Goal: Navigation & Orientation: Find specific page/section

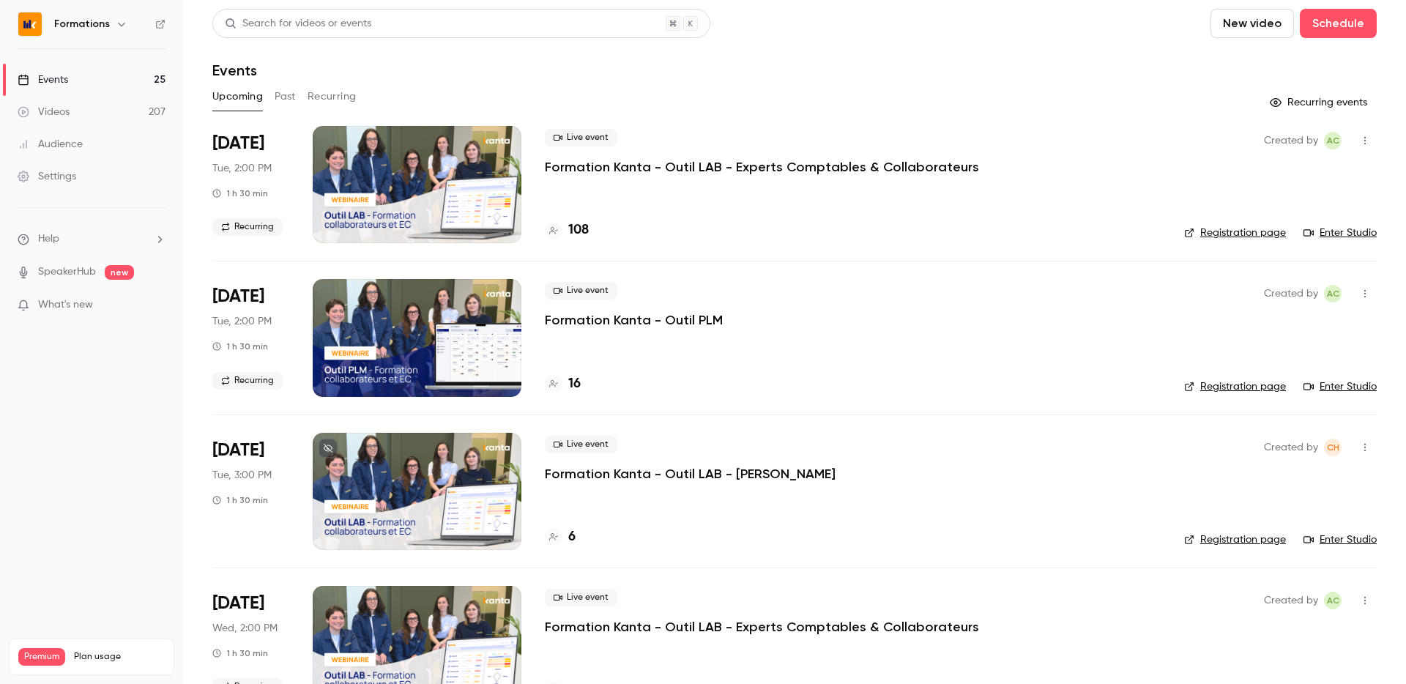
click at [92, 14] on div "Formations" at bounding box center [92, 24] width 148 height 25
click at [92, 22] on h6 "Formations" at bounding box center [82, 24] width 56 height 15
click at [119, 23] on icon "button" at bounding box center [122, 24] width 12 height 12
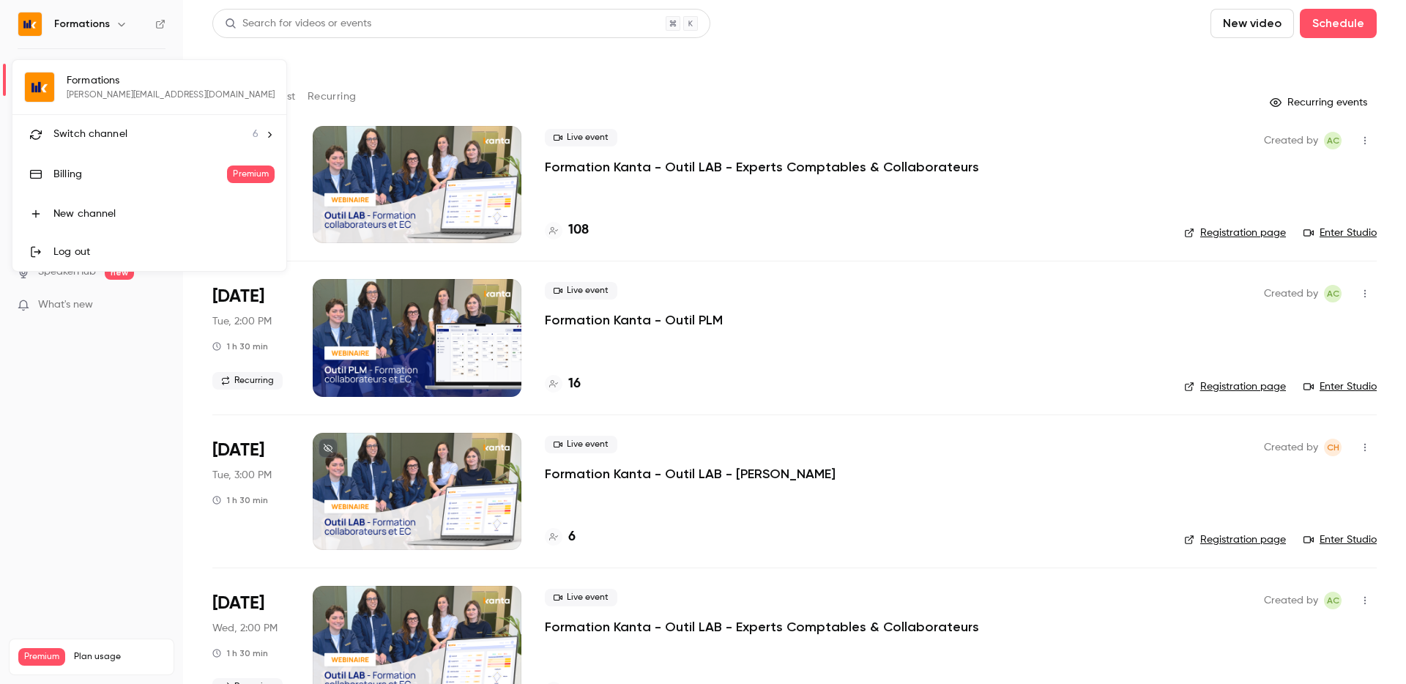
click at [105, 127] on span "Switch channel" at bounding box center [90, 134] width 74 height 15
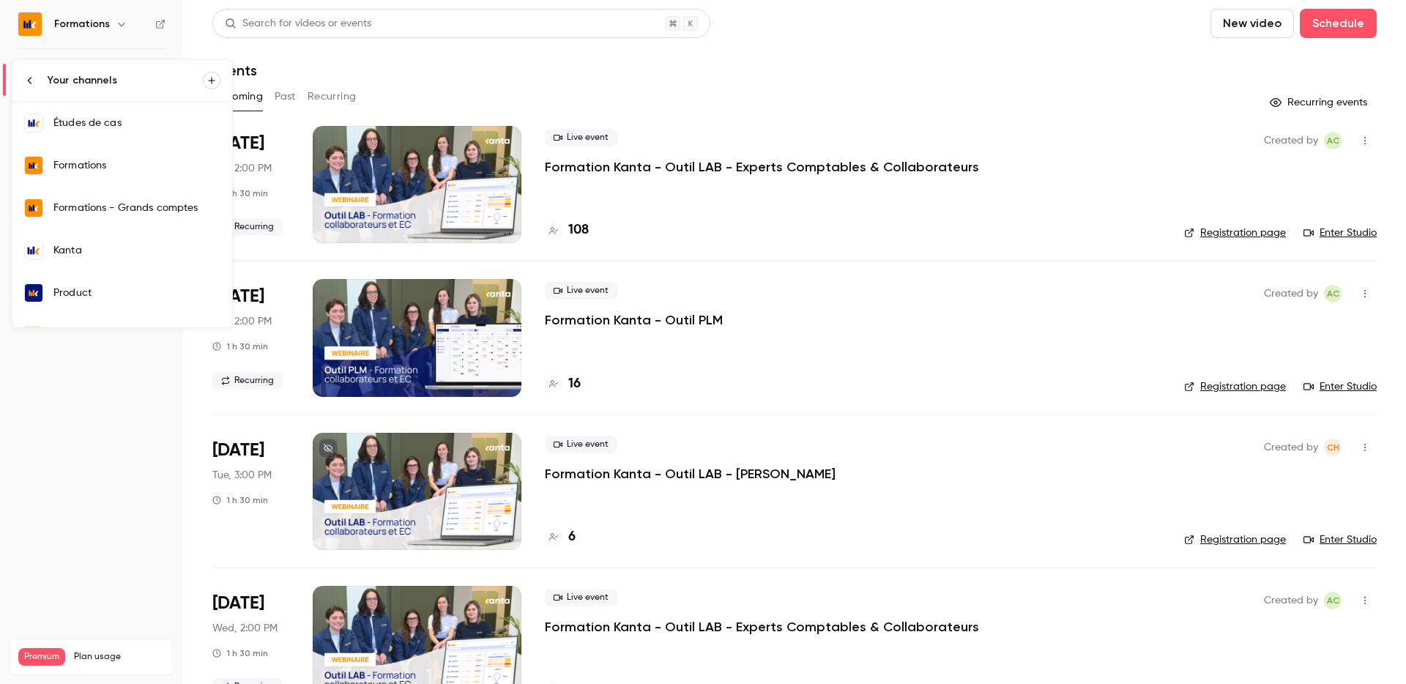
click at [79, 261] on link "Kanta" at bounding box center [122, 250] width 220 height 42
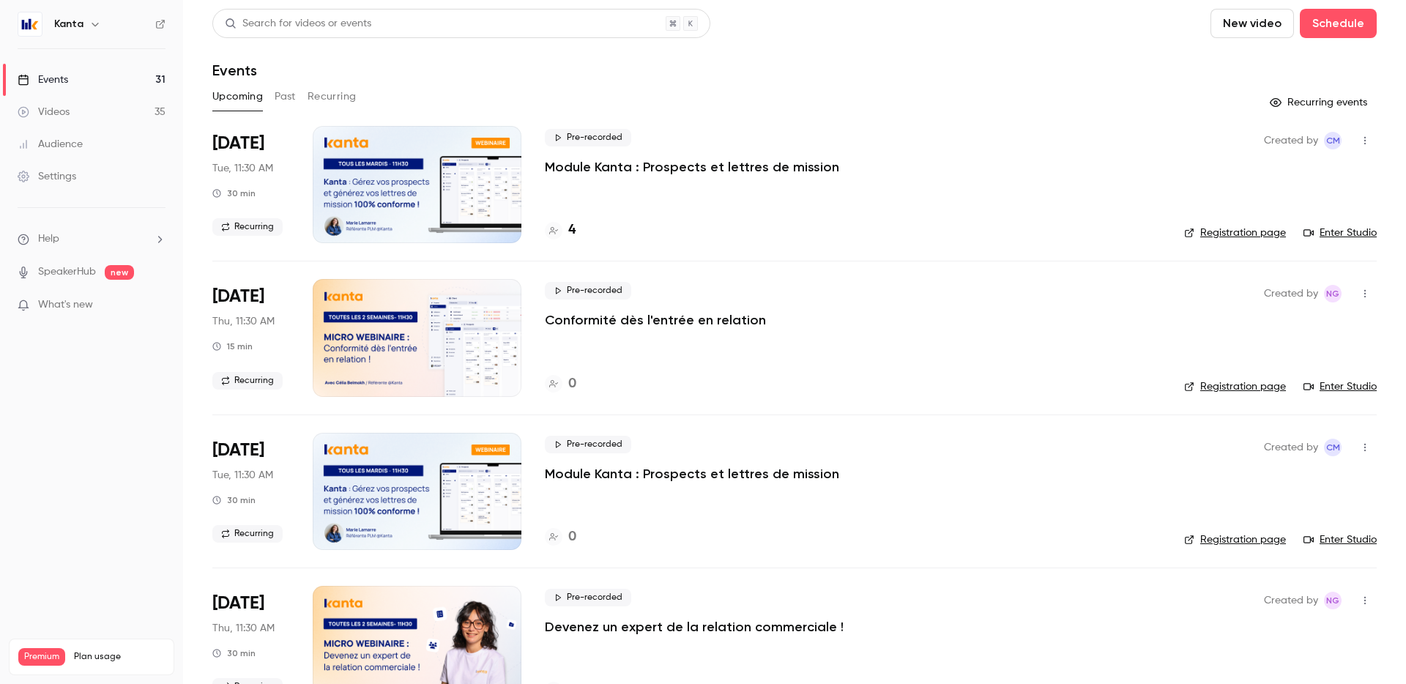
click at [327, 92] on button "Recurring" at bounding box center [332, 96] width 49 height 23
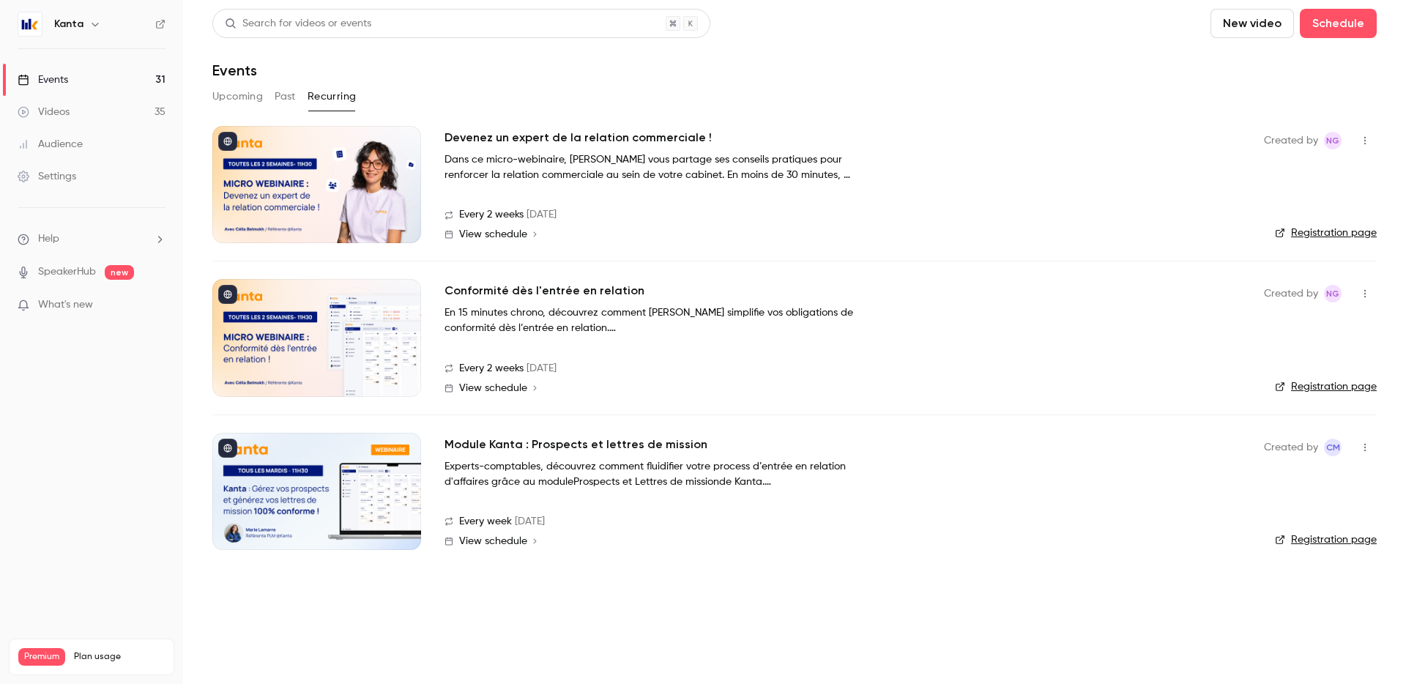
click at [1346, 535] on link "Registration page" at bounding box center [1326, 539] width 102 height 15
